Goal: Task Accomplishment & Management: Manage account settings

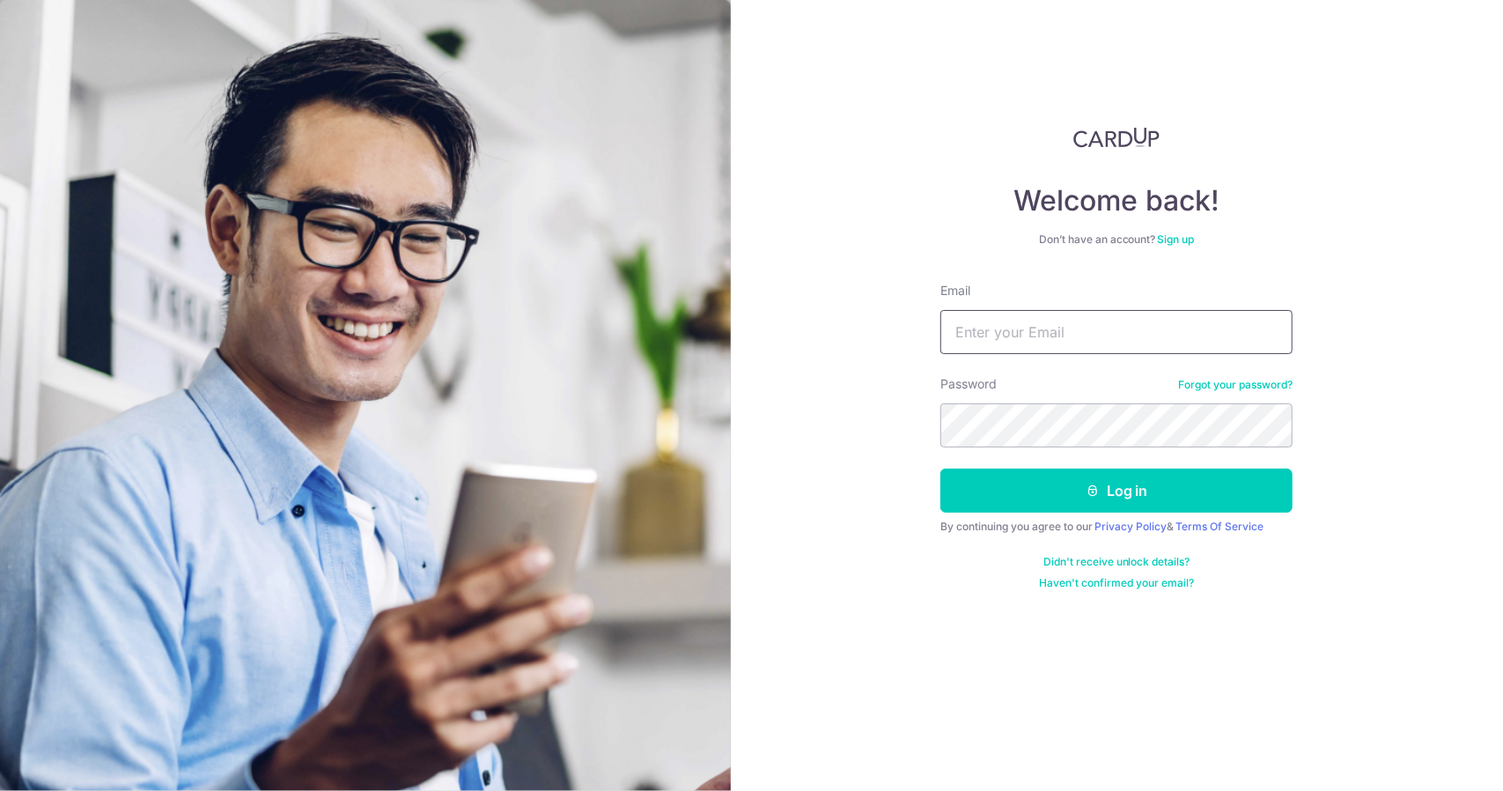
click at [1115, 329] on input "Email" at bounding box center [1116, 332] width 352 height 44
type input "[EMAIL_ADDRESS][DOMAIN_NAME]"
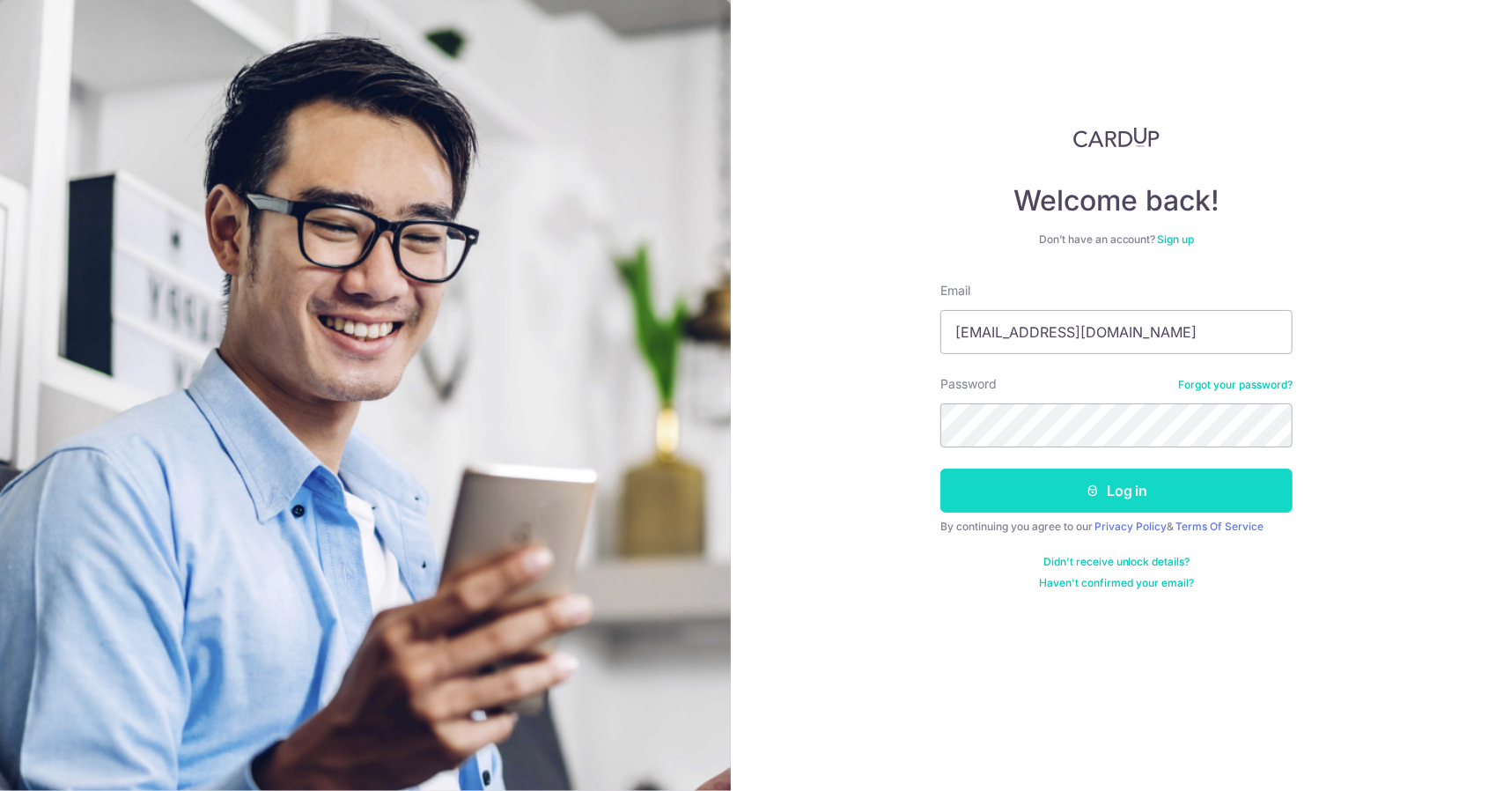
click at [1085, 495] on button "Log in" at bounding box center [1116, 490] width 352 height 44
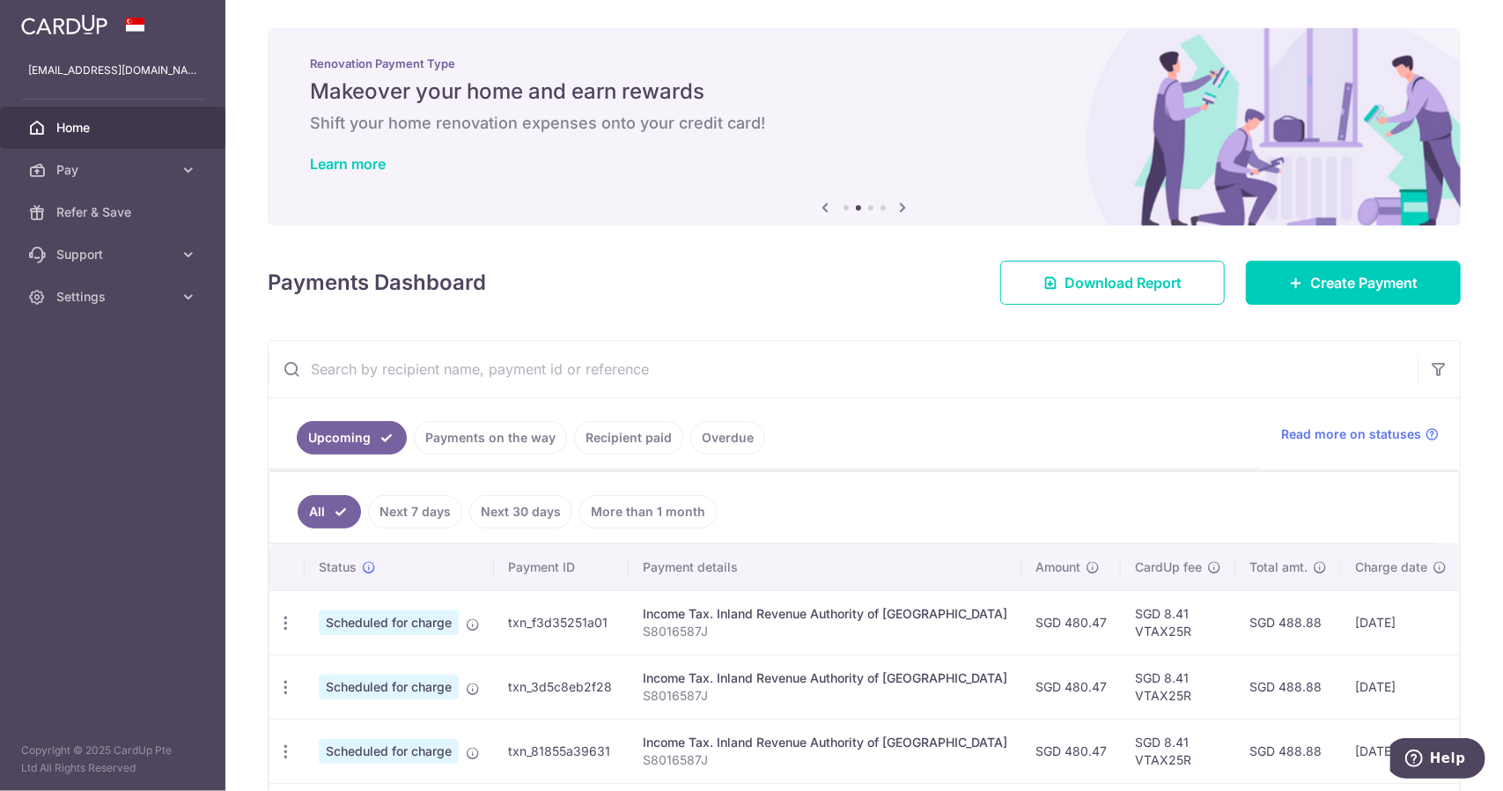
click at [867, 459] on ul "Upcoming Payments on the way Recipient paid Overdue" at bounding box center [764, 433] width 991 height 71
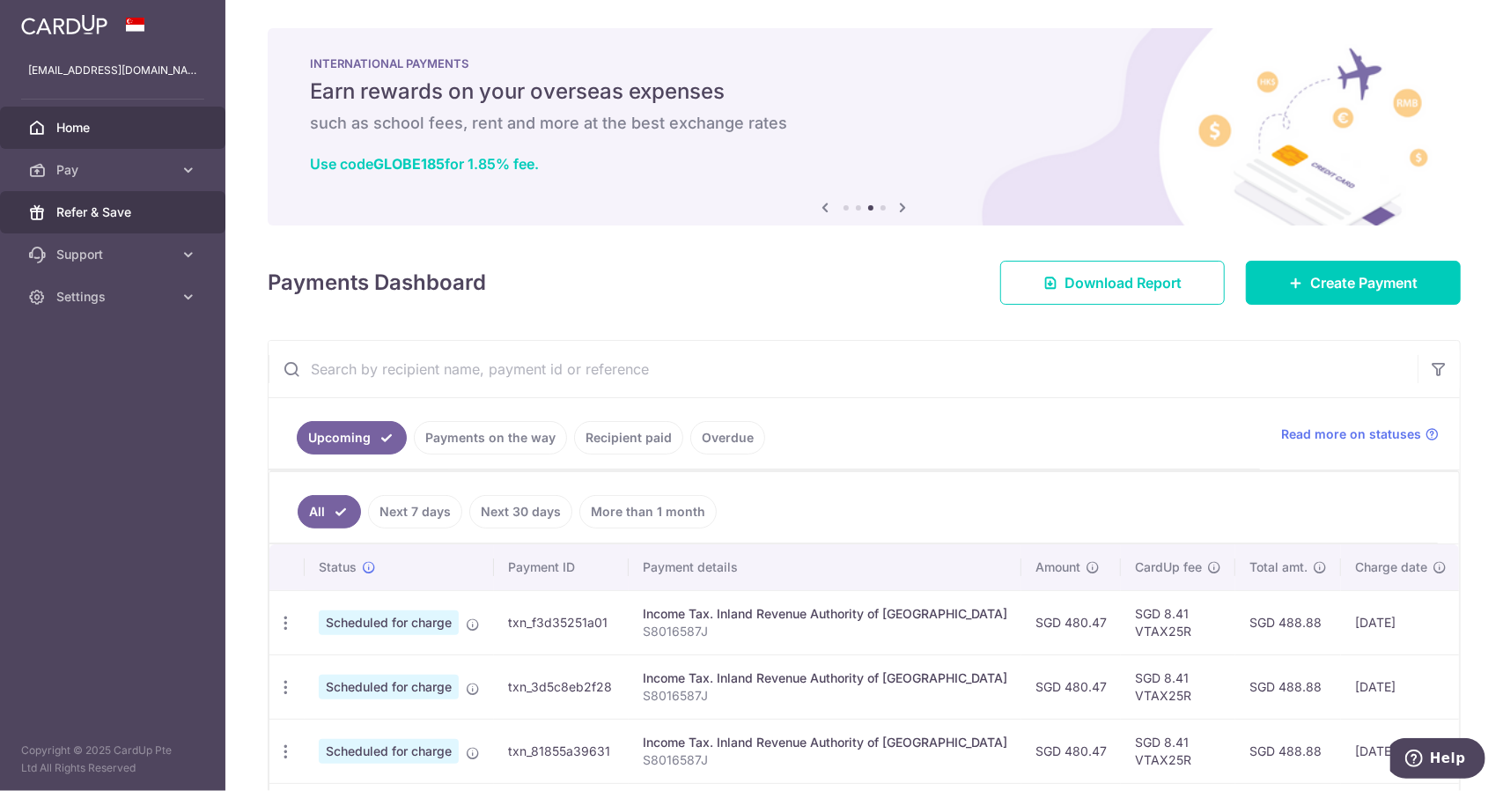
click at [130, 221] on link "Refer & Save" at bounding box center [112, 212] width 225 height 42
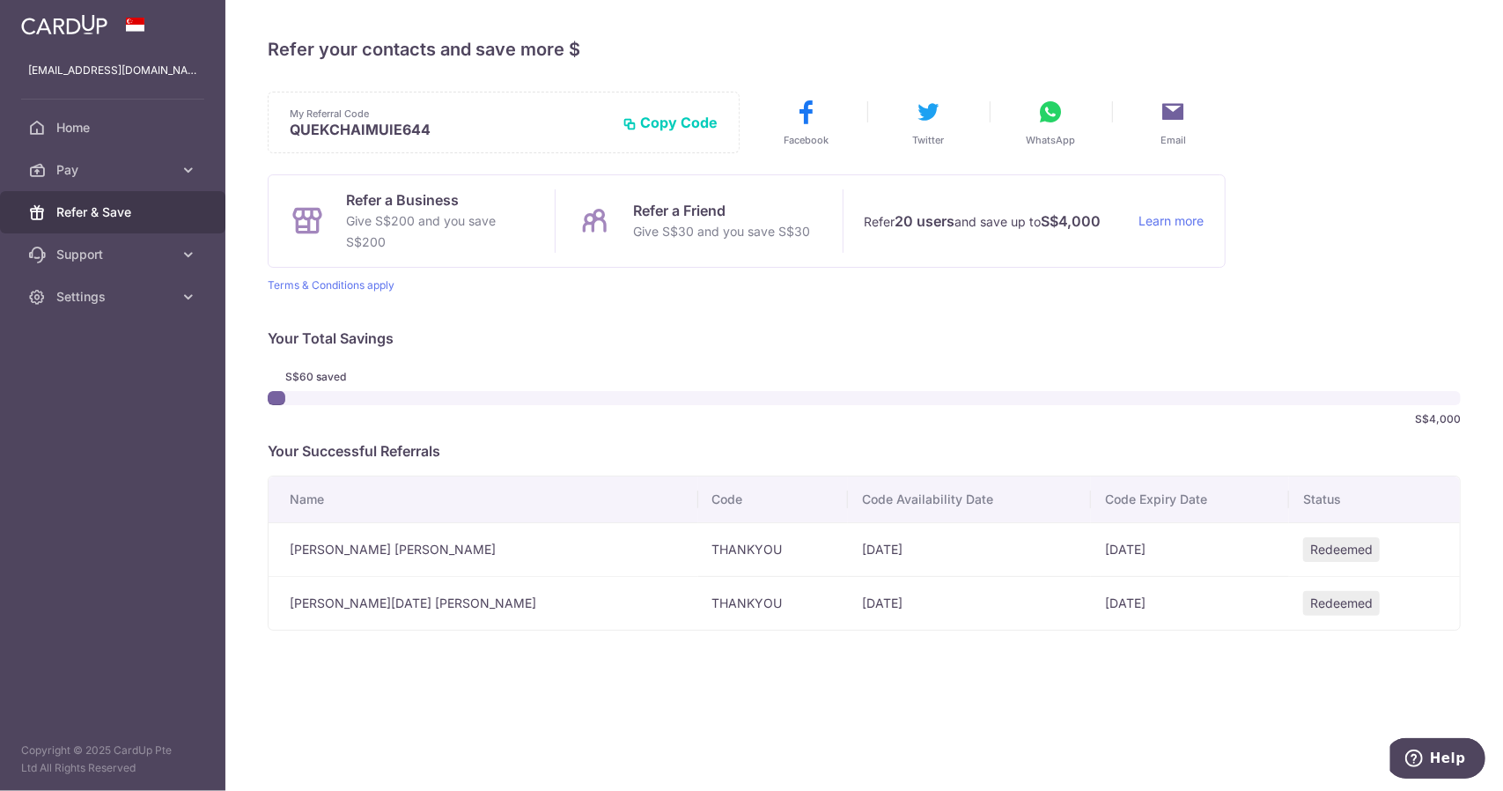
click at [697, 121] on button "Copy Code" at bounding box center [670, 123] width 95 height 18
click at [1049, 363] on div "S$60 saved S$4,000" at bounding box center [864, 398] width 1193 height 70
click at [1030, 337] on p "Your Total Savings" at bounding box center [864, 338] width 1193 height 21
